Goal: Complete application form

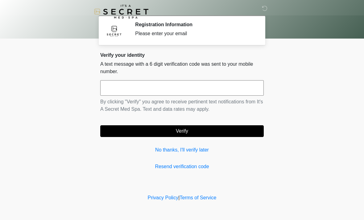
click at [157, 88] on input "text" at bounding box center [182, 87] width 164 height 15
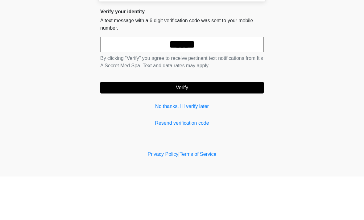
type input "******"
click at [209, 125] on button "Verify" at bounding box center [182, 131] width 164 height 12
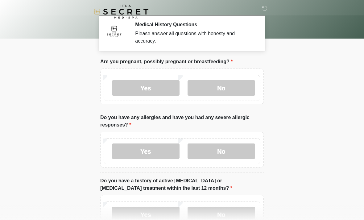
click at [239, 88] on label "No" at bounding box center [222, 87] width 68 height 15
click at [237, 152] on label "No" at bounding box center [222, 151] width 68 height 15
click at [240, 210] on label "No" at bounding box center [222, 214] width 68 height 15
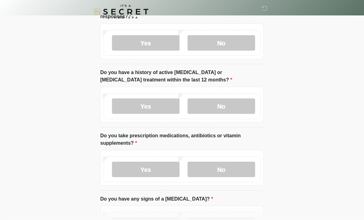
scroll to position [125, 0]
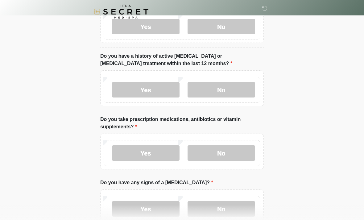
click at [160, 153] on label "Yes" at bounding box center [146, 152] width 68 height 15
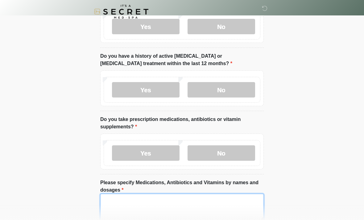
click at [164, 204] on textarea "Please specify Medications, Antibiotics and Vitamins by names and dosages" at bounding box center [182, 207] width 164 height 27
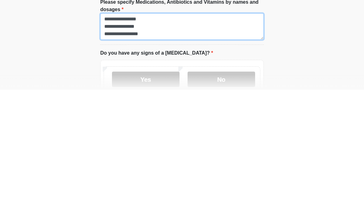
scroll to position [176, 0]
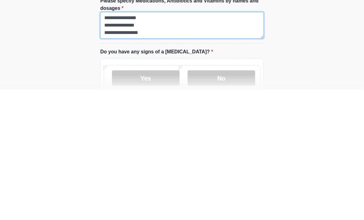
type textarea "**********"
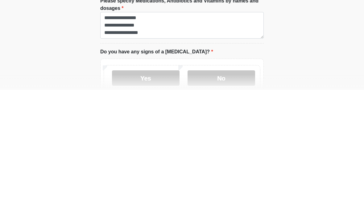
click at [236, 201] on label "No" at bounding box center [222, 208] width 68 height 15
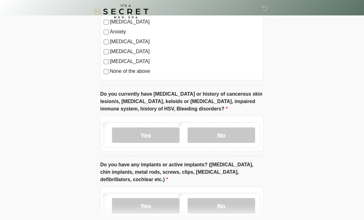
scroll to position [473, 0]
click at [240, 135] on label "No" at bounding box center [222, 134] width 68 height 15
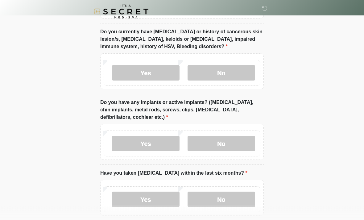
scroll to position [536, 0]
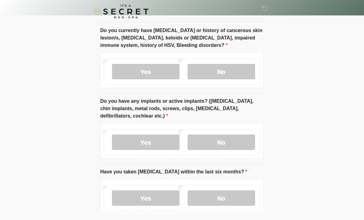
click at [243, 142] on label "No" at bounding box center [222, 142] width 68 height 15
click at [223, 200] on label "No" at bounding box center [222, 197] width 68 height 15
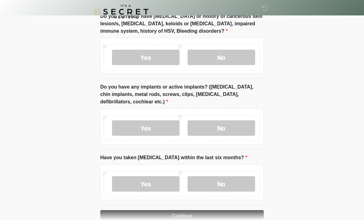
scroll to position [564, 0]
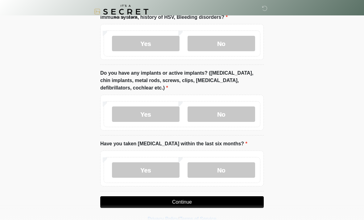
click at [217, 199] on button "Continue" at bounding box center [182, 202] width 164 height 12
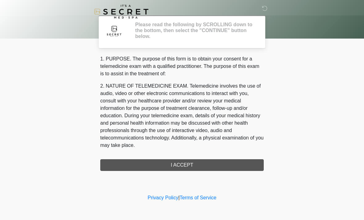
scroll to position [0, 0]
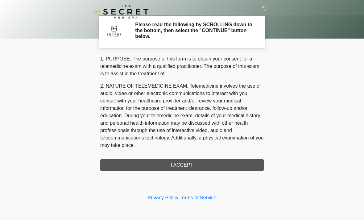
click at [217, 164] on div "1. PURPOSE. The purpose of this form is to obtain your consent for a telemedici…" at bounding box center [182, 113] width 164 height 116
click at [194, 163] on div "1. PURPOSE. The purpose of this form is to obtain your consent for a telemedici…" at bounding box center [182, 113] width 164 height 116
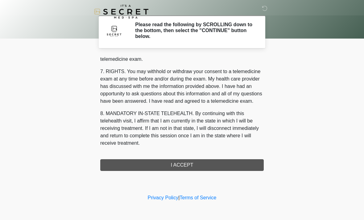
scroll to position [261, 0]
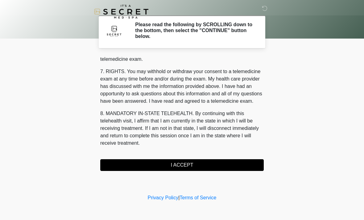
click at [198, 165] on button "I ACCEPT" at bounding box center [182, 165] width 164 height 12
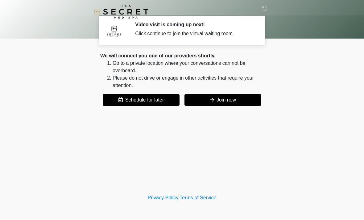
click at [241, 98] on button "Join now" at bounding box center [223, 100] width 77 height 12
